Goal: Communication & Community: Ask a question

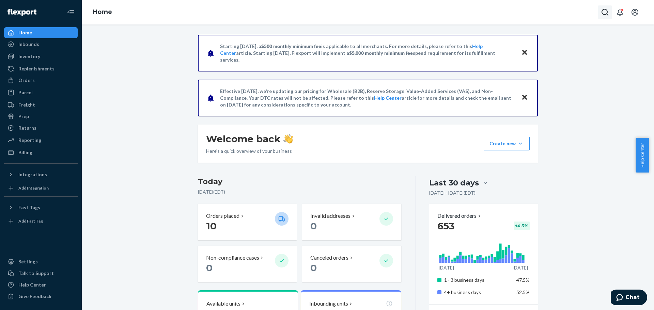
click at [601, 7] on button "Open Search Box" at bounding box center [605, 12] width 14 height 14
click at [533, 12] on input "Search Input" at bounding box center [555, 12] width 84 height 7
paste input "53584"
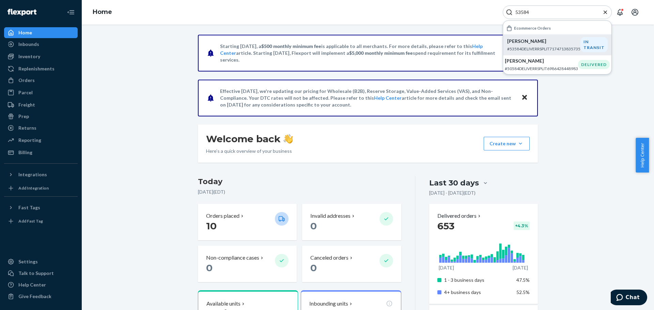
type input "53584"
click at [559, 48] on p "#53584DELIVERRSPLIT7174713835735" at bounding box center [543, 49] width 73 height 6
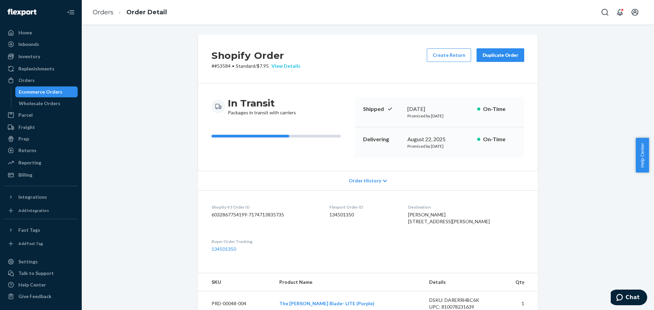
click at [289, 67] on div "View Details" at bounding box center [285, 66] width 32 height 7
click at [380, 62] on div "Home Inbounds Shipping Plans Problems Inventory Products Replenishments Orders …" at bounding box center [327, 155] width 654 height 310
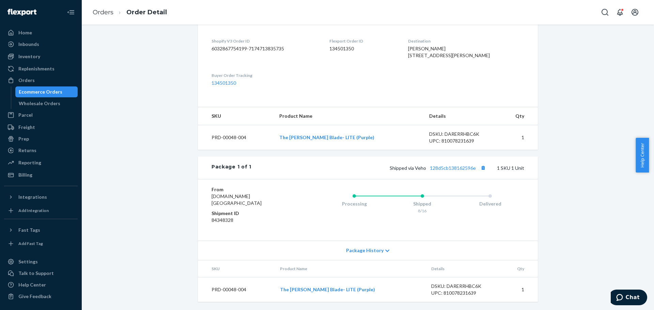
scroll to position [180, 0]
click at [378, 252] on span "Package History" at bounding box center [364, 250] width 37 height 7
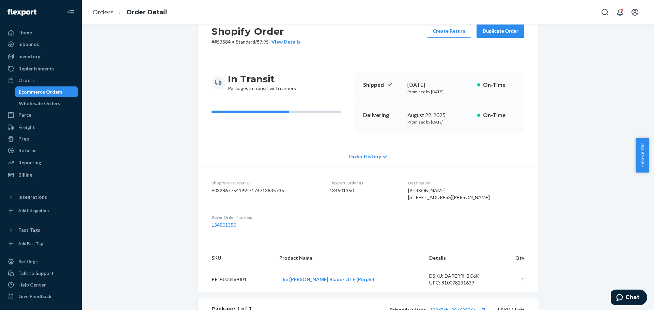
scroll to position [0, 0]
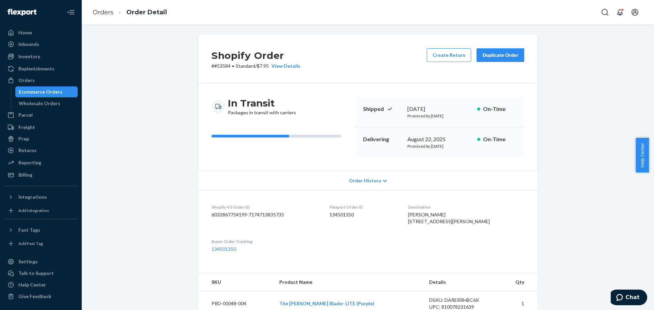
click at [103, 14] on link "Orders" at bounding box center [103, 12] width 21 height 7
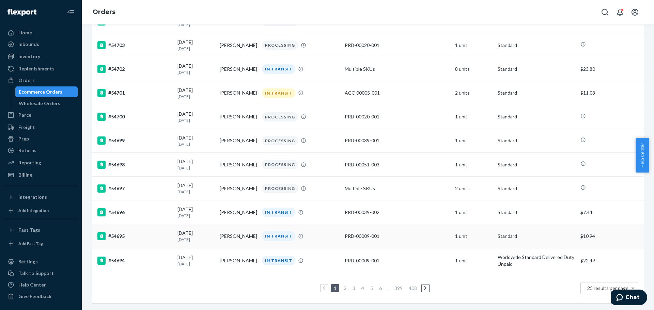
scroll to position [430, 0]
click at [353, 285] on link "3" at bounding box center [353, 288] width 5 height 6
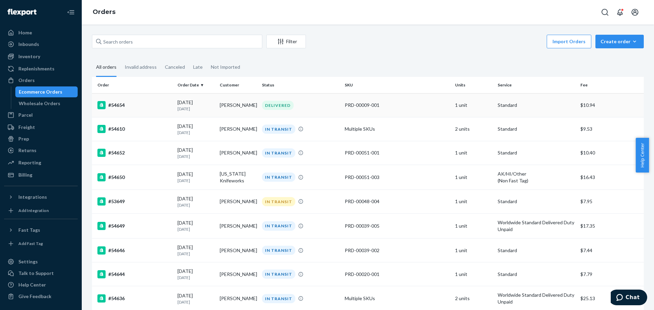
click at [306, 111] on td "DELIVERED" at bounding box center [300, 105] width 83 height 24
click at [603, 15] on icon "Open Search Box" at bounding box center [605, 12] width 7 height 7
click at [539, 13] on input "Search Input" at bounding box center [555, 12] width 84 height 7
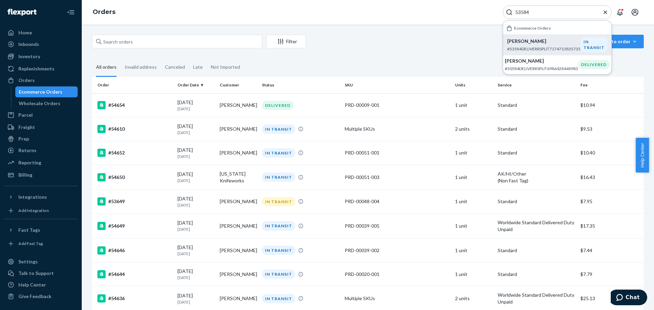
type input "53584"
click at [537, 40] on p "[PERSON_NAME]" at bounding box center [543, 41] width 73 height 7
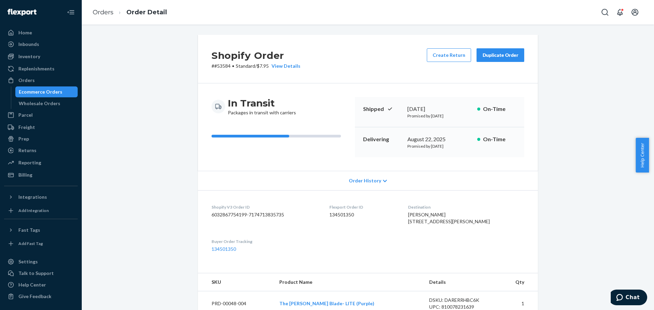
drag, startPoint x: 124, startPoint y: 98, endPoint x: 262, endPoint y: 57, distance: 143.7
click at [124, 98] on div "Shopify Order # #53584 • Standard / $7.95 View Details Create Return Duplicate …" at bounding box center [368, 256] width 562 height 442
click at [629, 298] on span "Chat" at bounding box center [633, 298] width 14 height 6
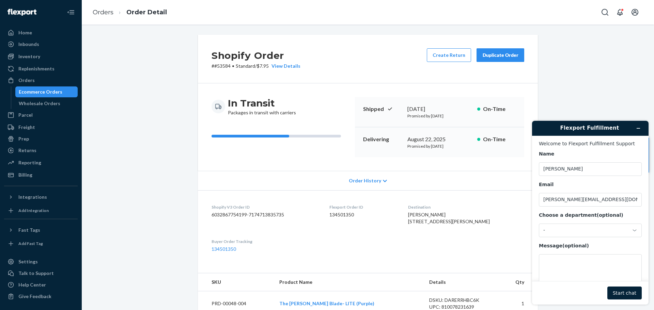
click at [221, 68] on p "# #53584 • Standard / $7.95 View Details" at bounding box center [256, 66] width 89 height 7
copy p "53584"
click at [574, 229] on div "-" at bounding box center [586, 231] width 86 height 6
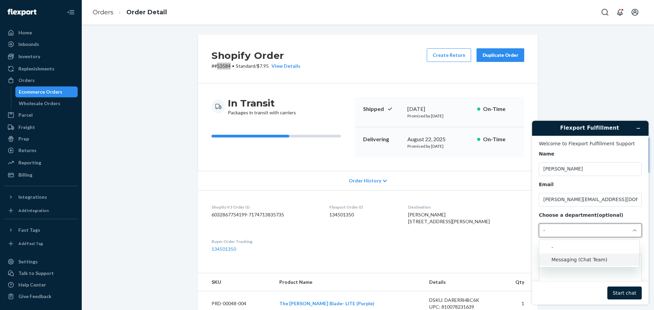
click at [574, 261] on li "Messaging (Chat Team)" at bounding box center [589, 260] width 100 height 12
click at [583, 264] on textarea "Message (optional)" at bounding box center [590, 273] width 103 height 38
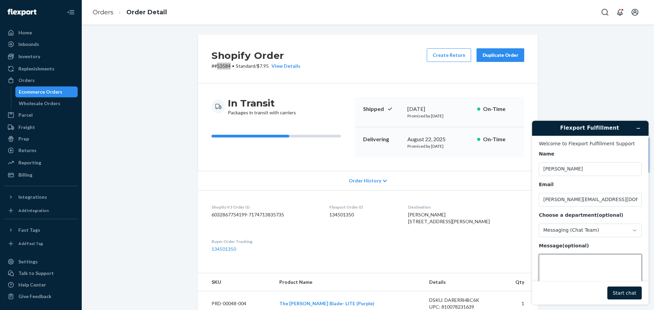
paste textarea "53584"
type textarea "53584 lost but unable to submit a claim"
click at [627, 293] on button "Start chat" at bounding box center [624, 293] width 34 height 13
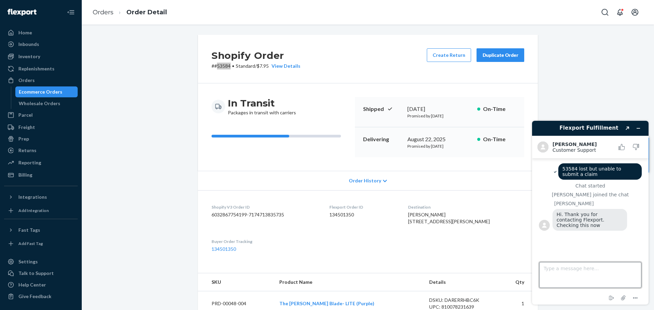
click at [598, 272] on textarea "Type a message here..." at bounding box center [590, 275] width 102 height 26
click at [587, 264] on textarea "Type a message here..." at bounding box center [590, 275] width 102 height 26
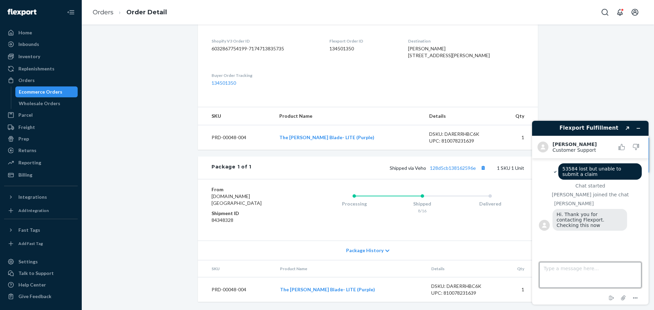
scroll to position [180, 0]
click at [565, 268] on textarea "Type a message here..." at bounding box center [590, 275] width 102 height 26
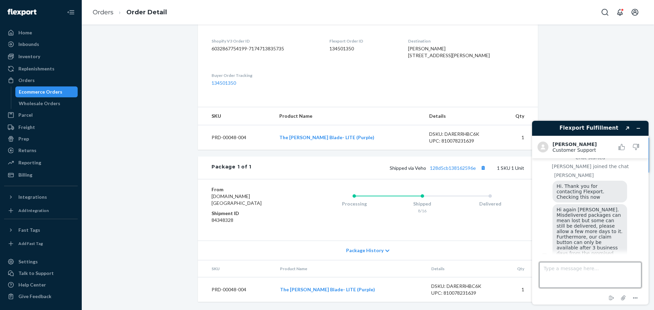
type textarea "0"
click at [596, 275] on textarea "0" at bounding box center [590, 275] width 102 height 26
click at [600, 241] on span "Hi again [PERSON_NAME]. Misdelivered packages can mean lost but some can still …" at bounding box center [590, 234] width 67 height 55
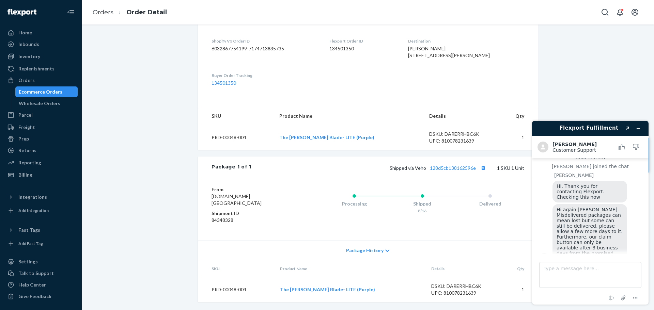
copy div
click at [595, 273] on textarea "Type a message here..." at bounding box center [590, 275] width 102 height 26
type textarea "Thank you"
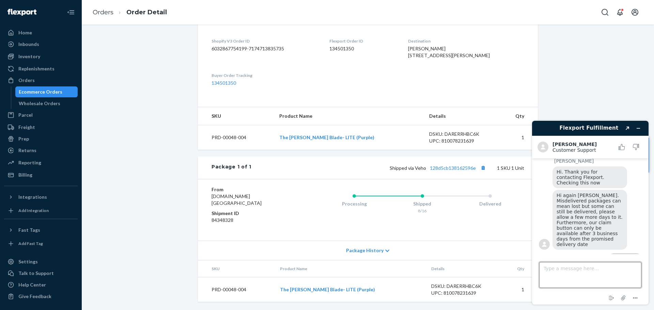
scroll to position [180, 0]
click at [372, 250] on span "Package History" at bounding box center [364, 250] width 37 height 7
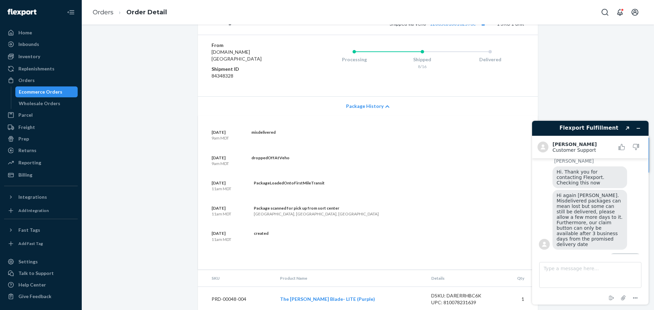
scroll to position [300, 0]
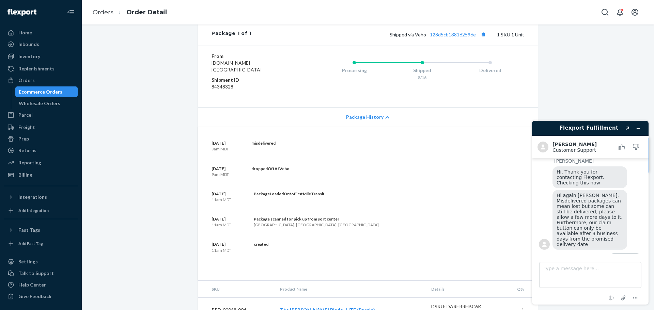
click at [383, 127] on div "Package History" at bounding box center [368, 116] width 340 height 19
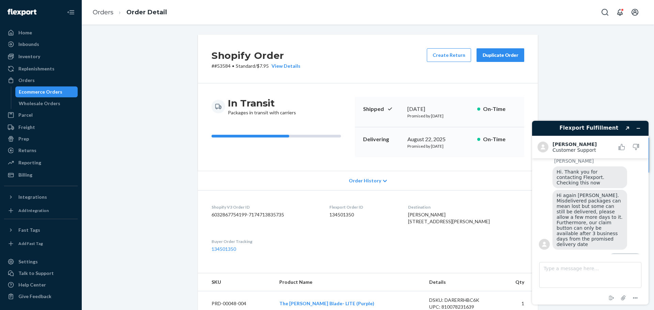
scroll to position [73, 0]
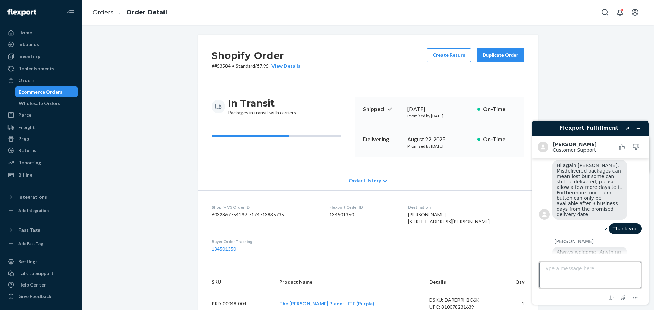
click at [561, 273] on textarea "Type a message here..." at bounding box center [590, 275] width 102 height 26
type textarea "Thank you, I guess we wait."
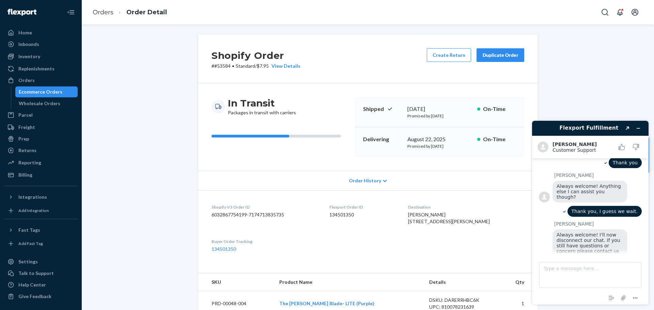
scroll to position [172, 0]
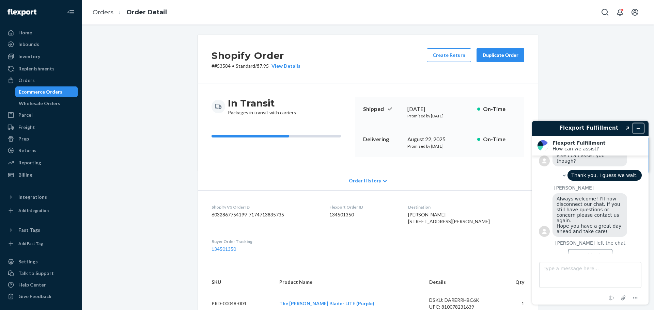
click at [639, 131] on button "Minimize widget" at bounding box center [638, 129] width 11 height 10
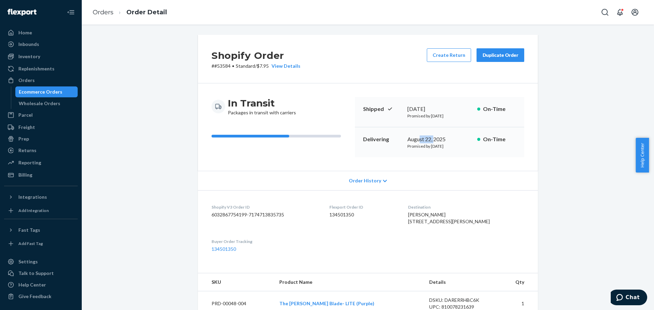
click at [454, 136] on div "August 22, 2025" at bounding box center [439, 140] width 64 height 8
click at [461, 135] on div "Delivering [DATE] Promised by [DATE] On-Time" at bounding box center [439, 142] width 169 height 30
